Goal: Transaction & Acquisition: Purchase product/service

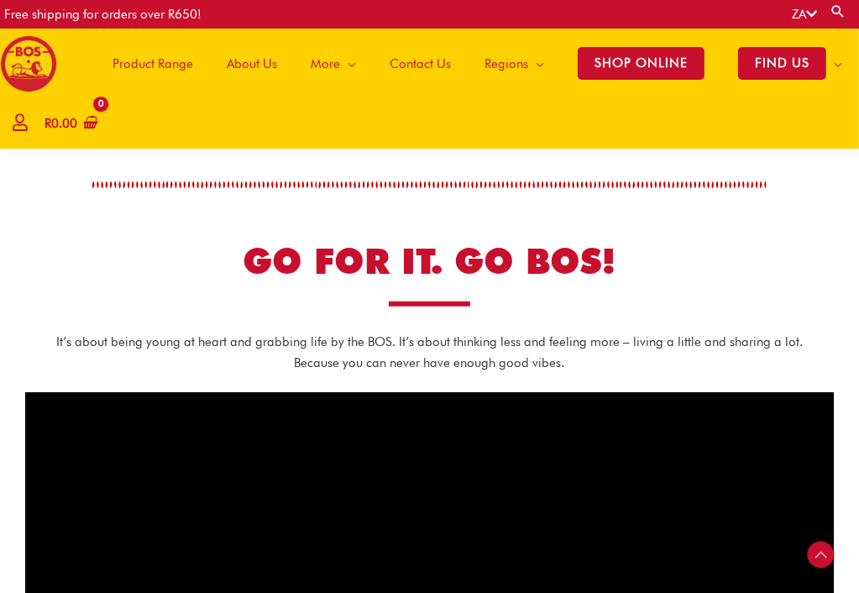
scroll to position [420, 0]
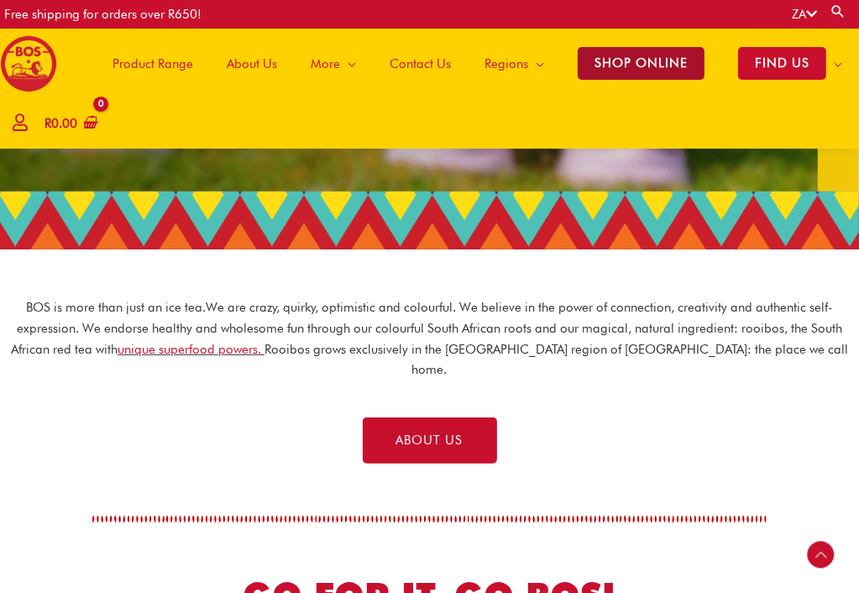
click at [672, 69] on span "SHOP ONLINE" at bounding box center [640, 63] width 127 height 33
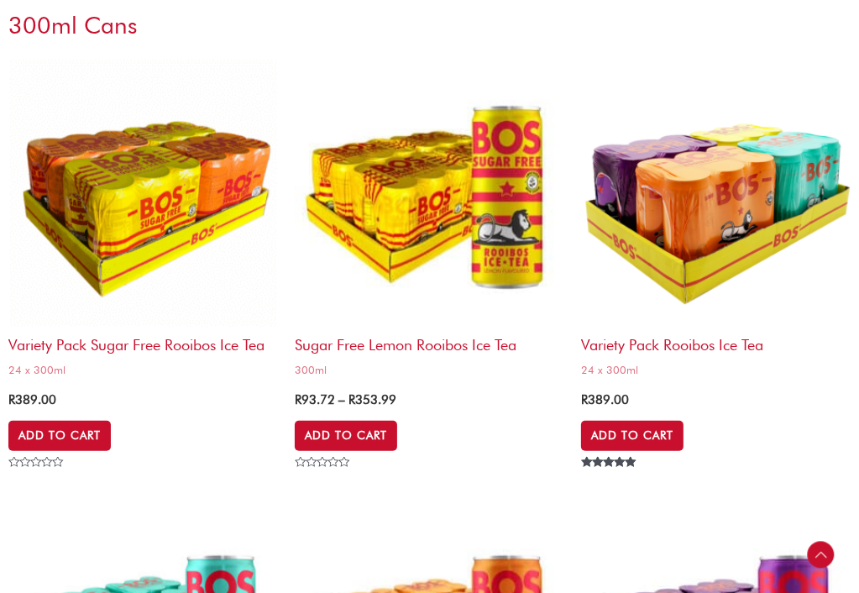
scroll to position [5204, 0]
